Goal: Task Accomplishment & Management: Use online tool/utility

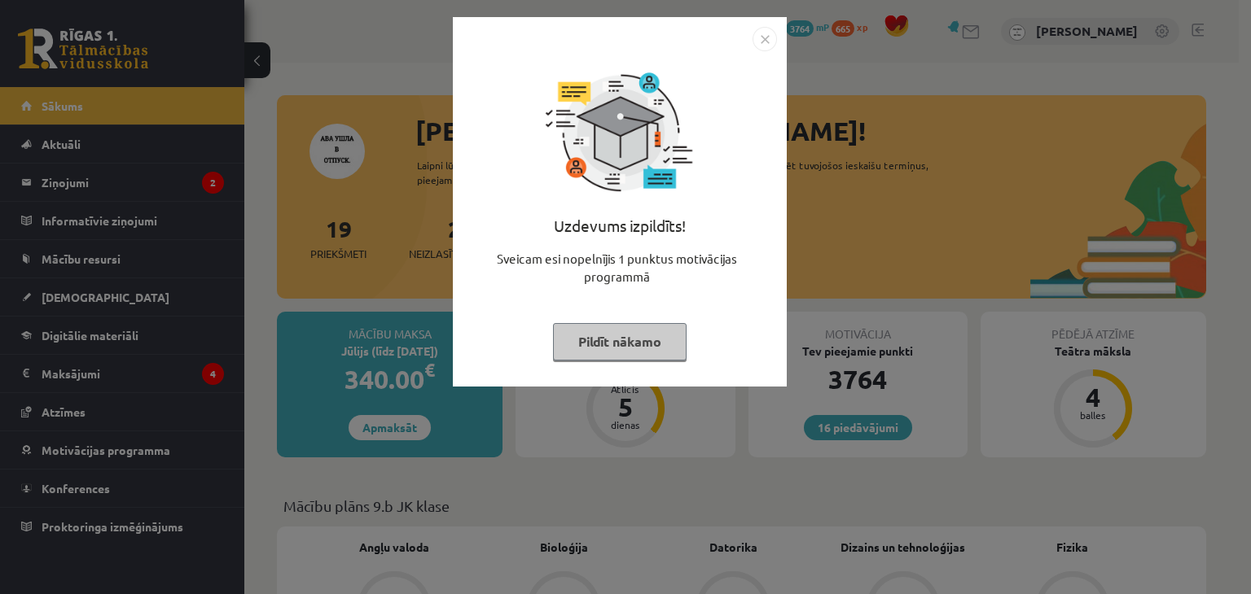
click at [606, 348] on button "Pildīt nākamo" at bounding box center [620, 341] width 134 height 37
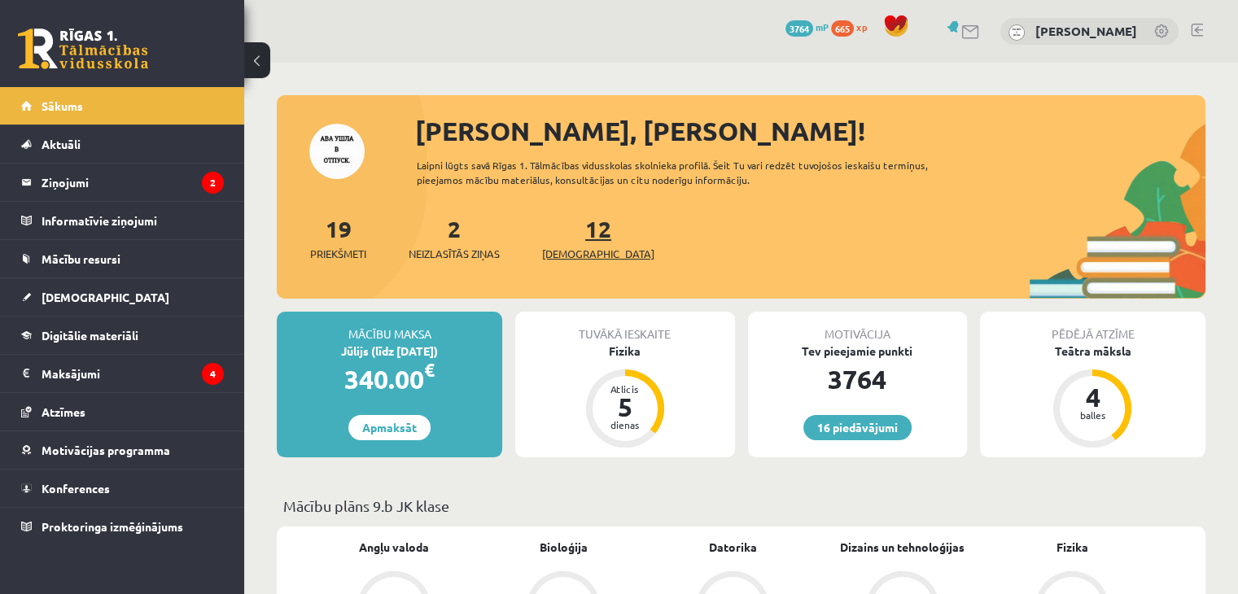
click at [565, 249] on span "[DEMOGRAPHIC_DATA]" at bounding box center [598, 254] width 112 height 16
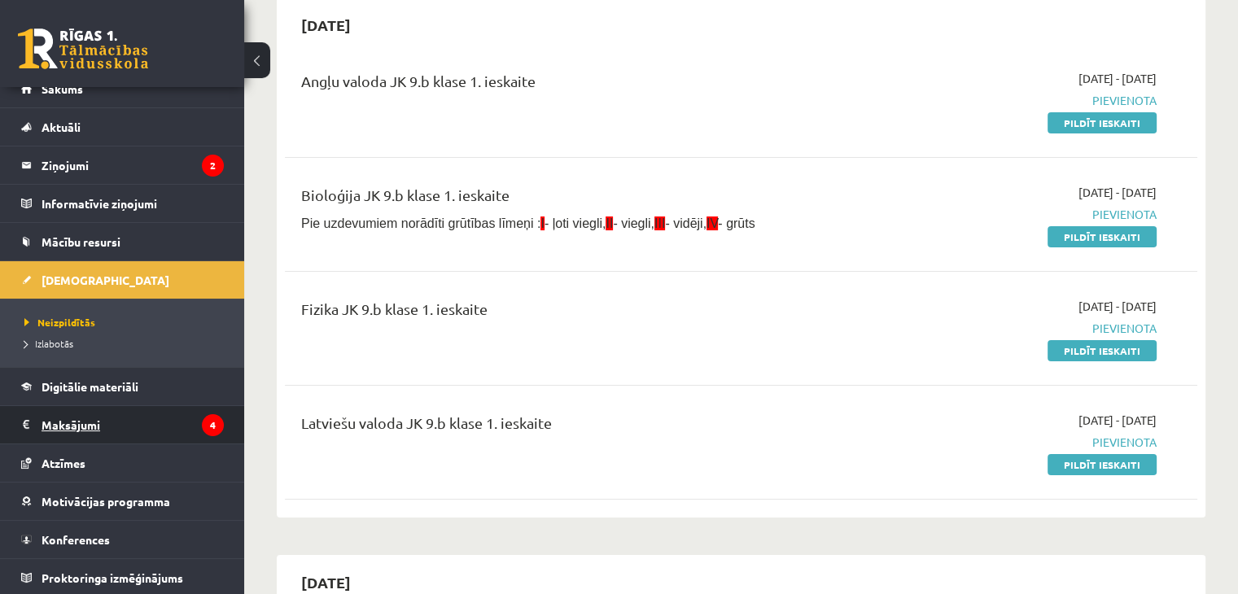
scroll to position [18, 0]
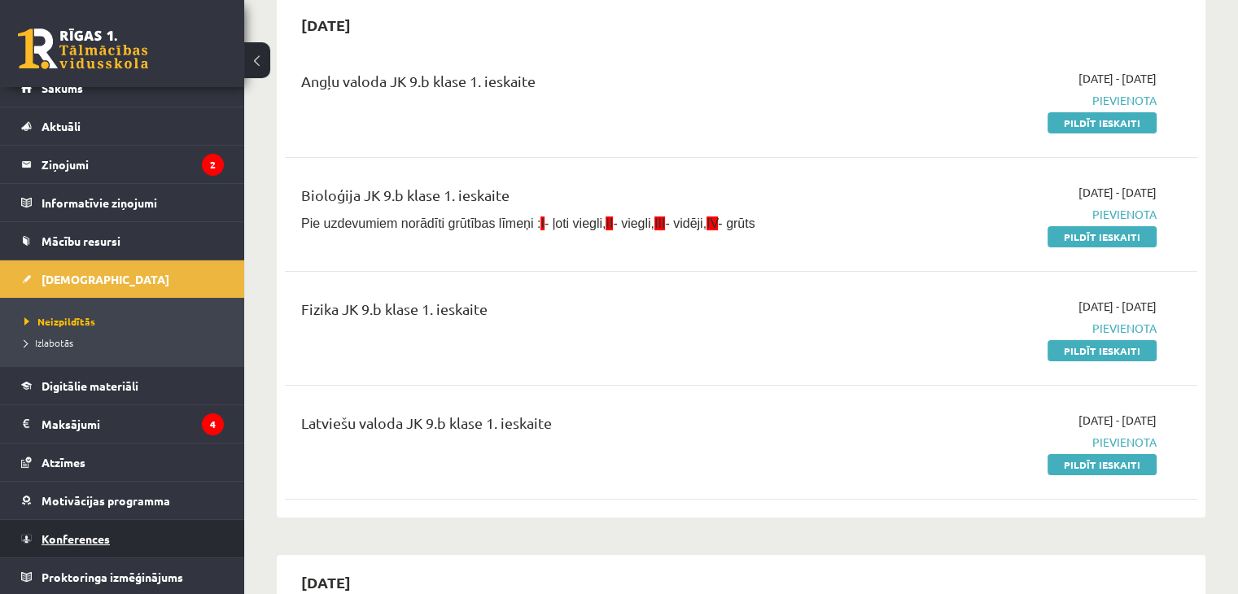
click at [101, 532] on span "Konferences" at bounding box center [76, 539] width 68 height 15
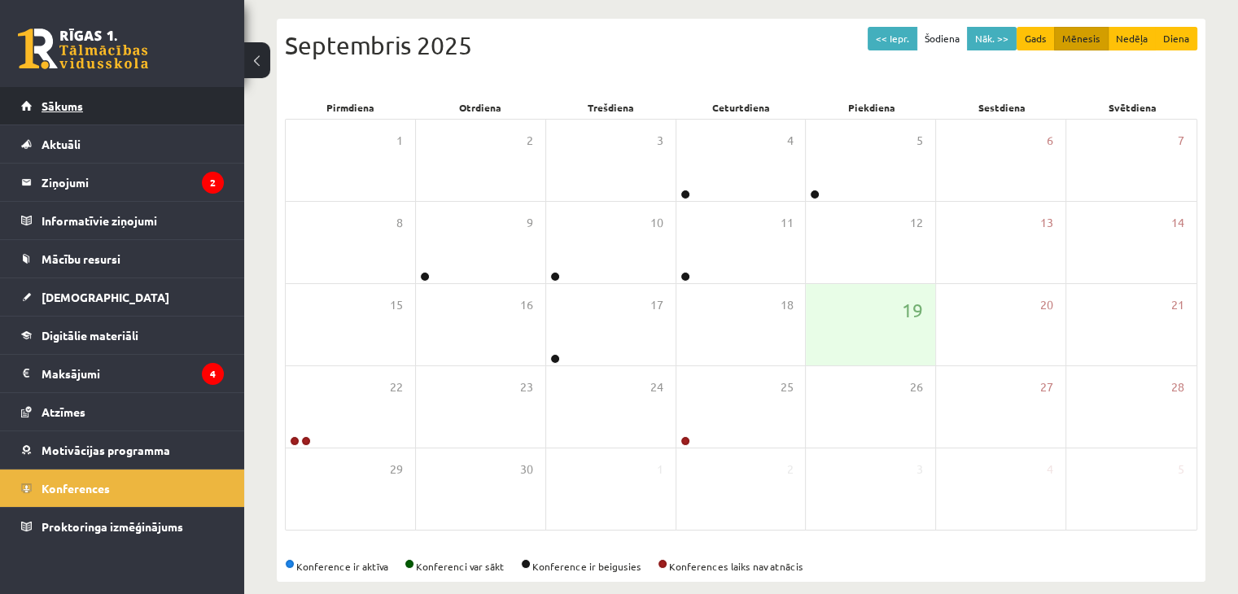
click at [80, 111] on span "Sākums" at bounding box center [63, 106] width 42 height 15
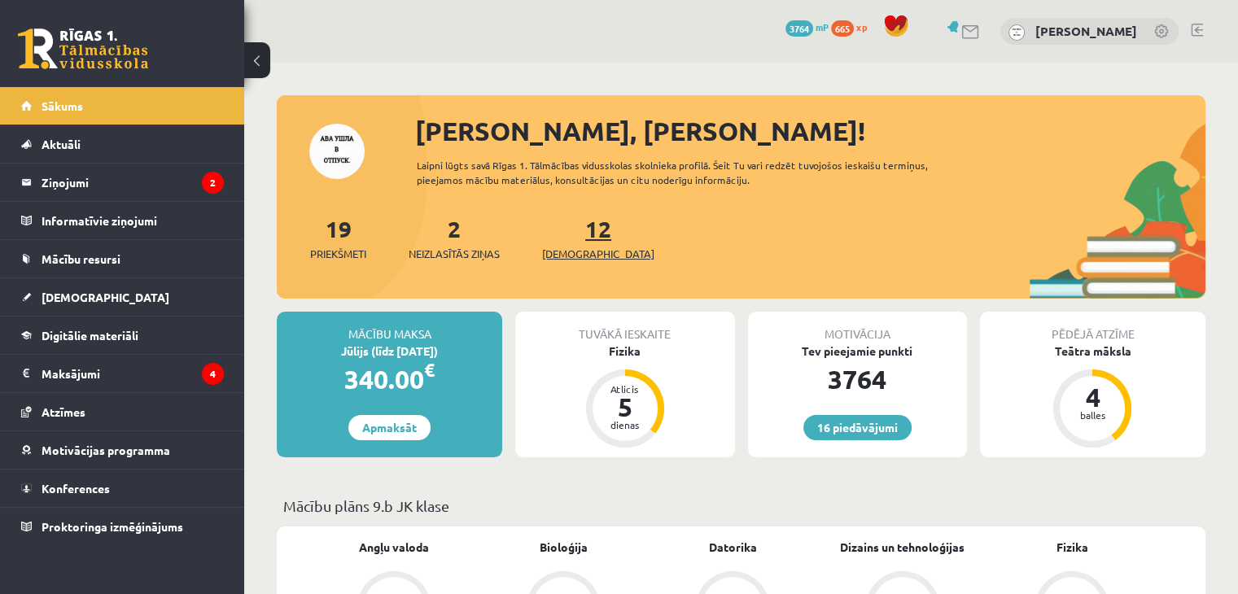
click at [568, 252] on span "[DEMOGRAPHIC_DATA]" at bounding box center [598, 254] width 112 height 16
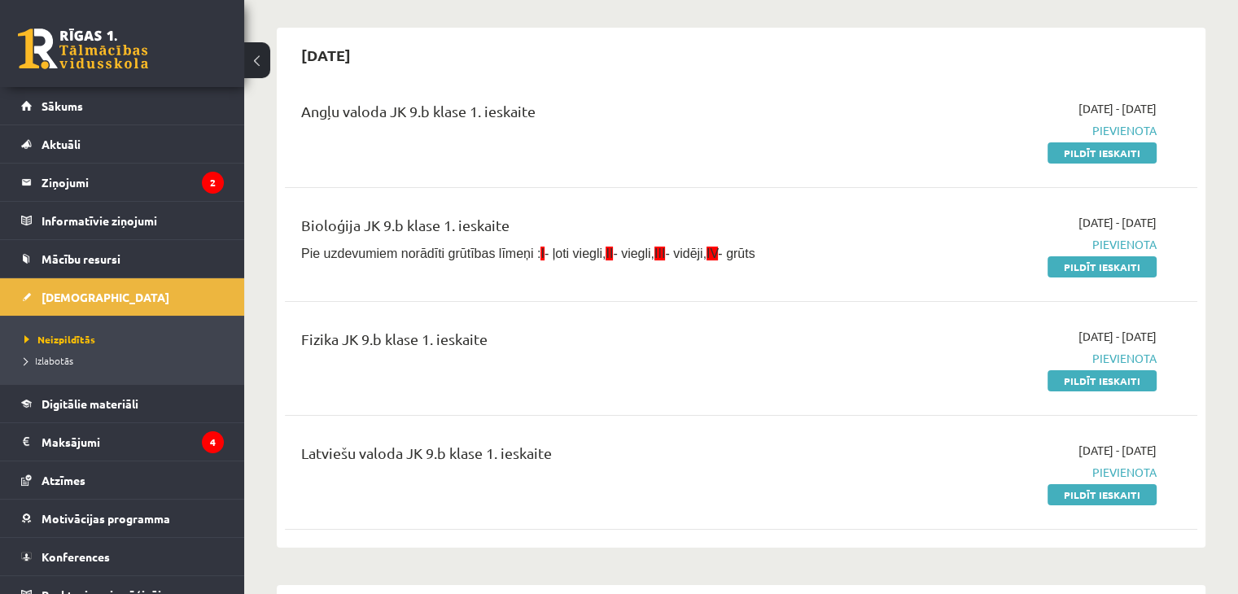
scroll to position [81, 0]
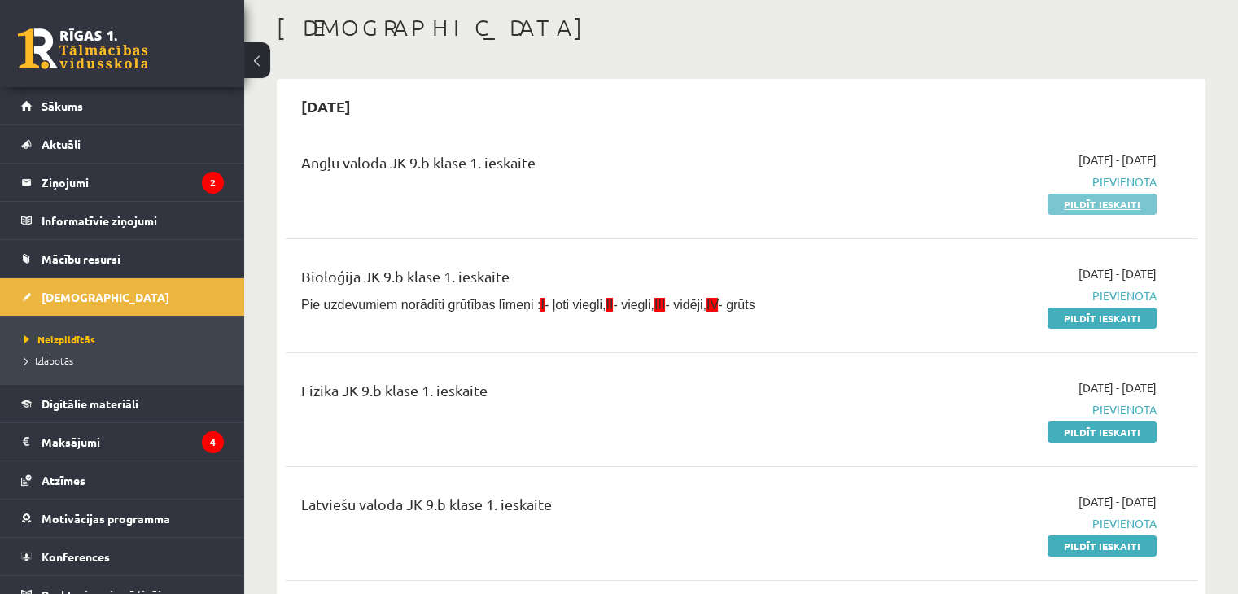
click at [1066, 205] on link "Pildīt ieskaiti" at bounding box center [1102, 204] width 109 height 21
